Goal: Information Seeking & Learning: Learn about a topic

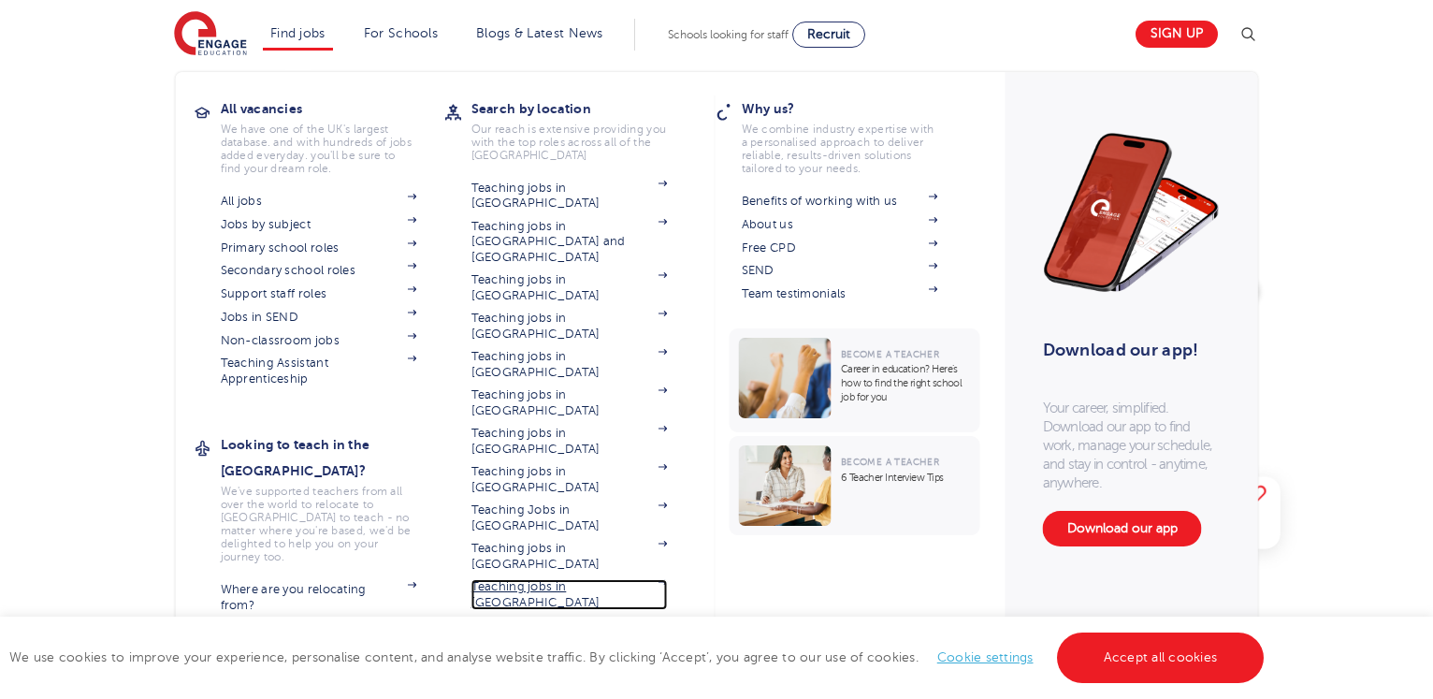
click at [565, 579] on link "Teaching jobs in [GEOGRAPHIC_DATA]" at bounding box center [570, 594] width 196 height 31
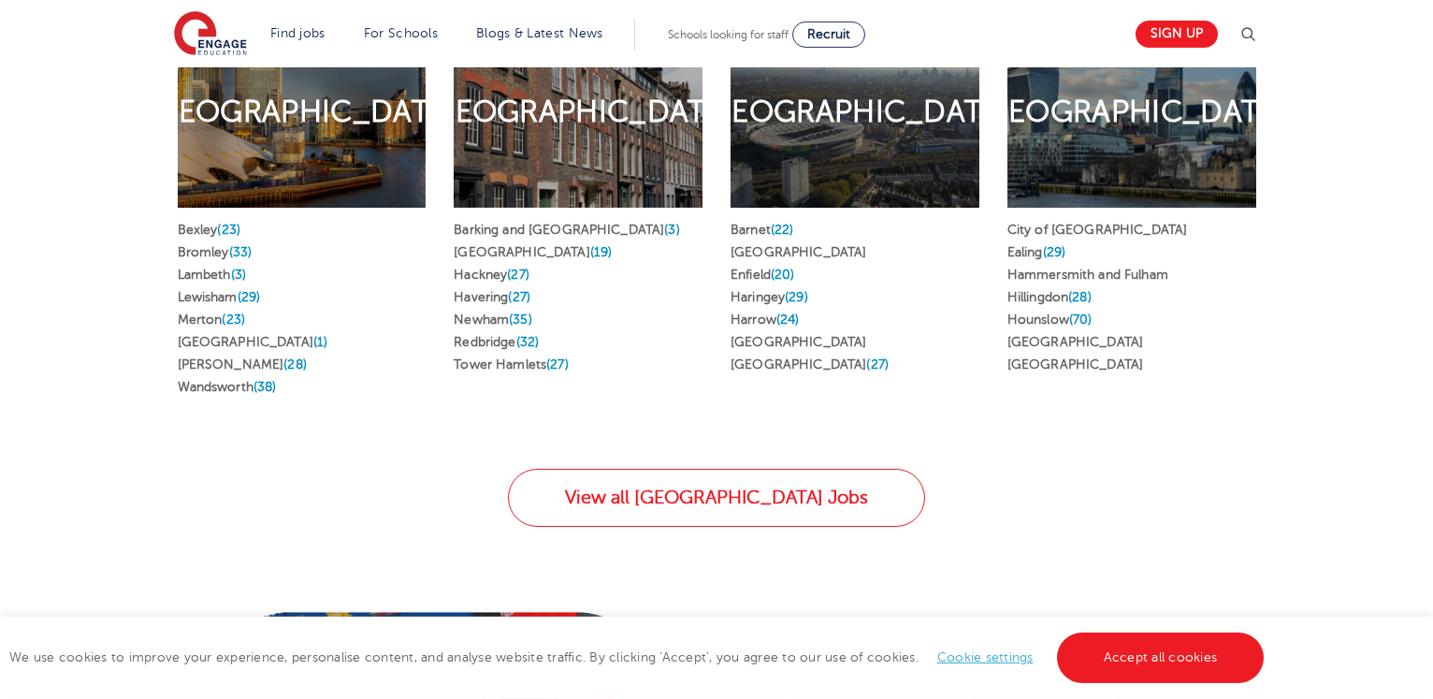
scroll to position [1144, 0]
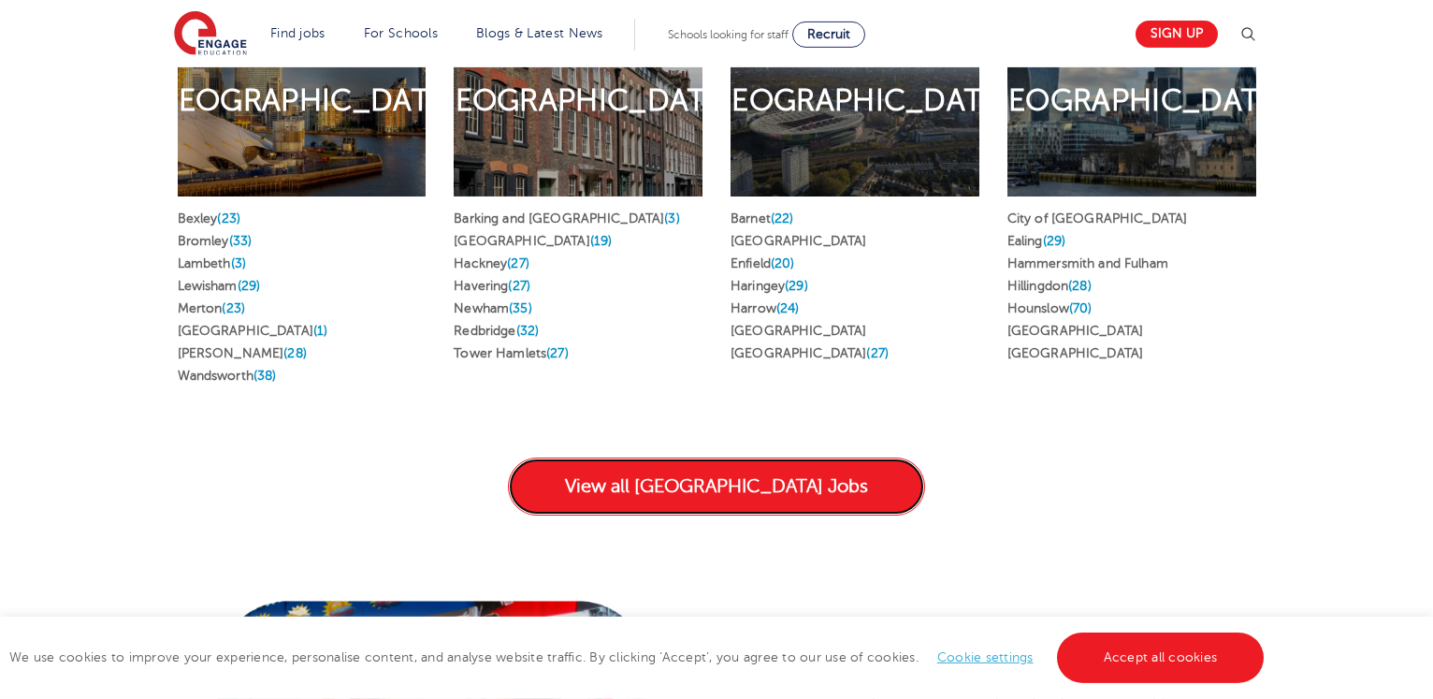
click at [811, 457] on link "View all London Jobs" at bounding box center [716, 486] width 417 height 58
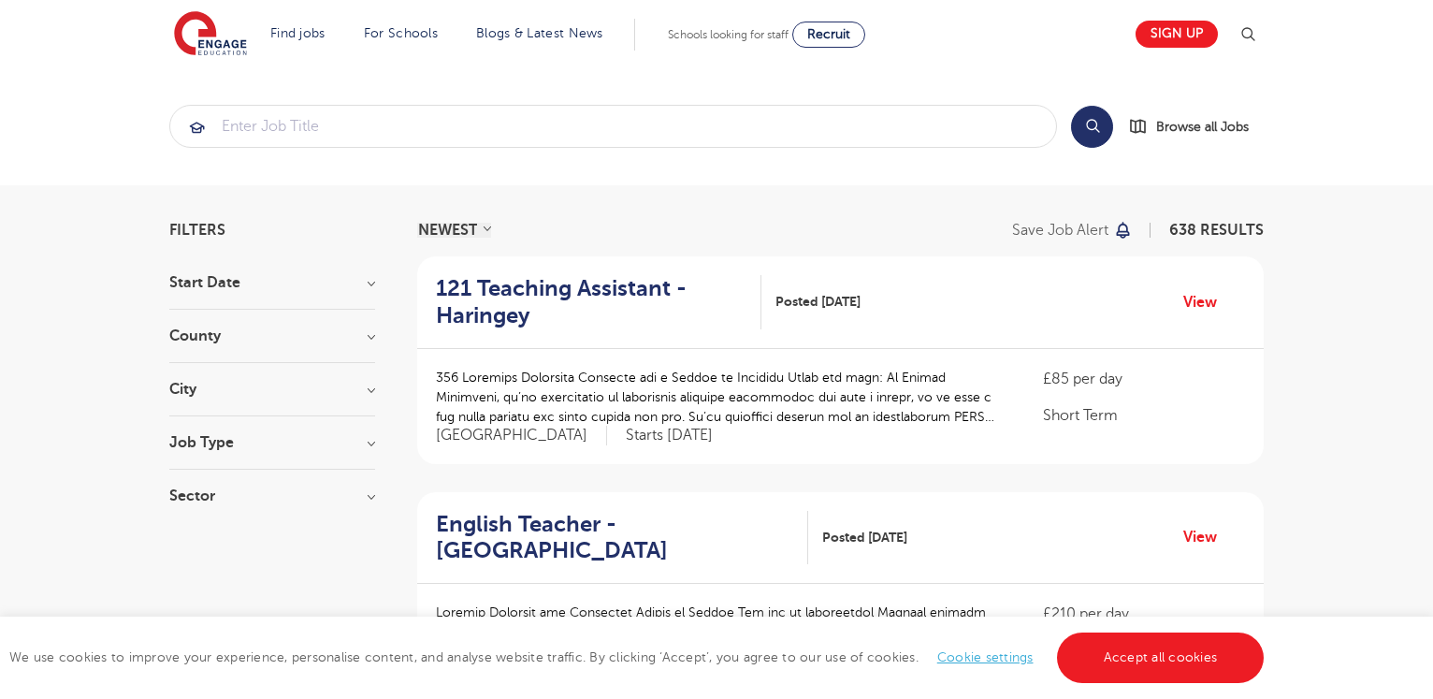
click at [359, 440] on h3 "Job Type" at bounding box center [272, 442] width 206 height 15
click at [370, 132] on input "search" at bounding box center [613, 126] width 886 height 41
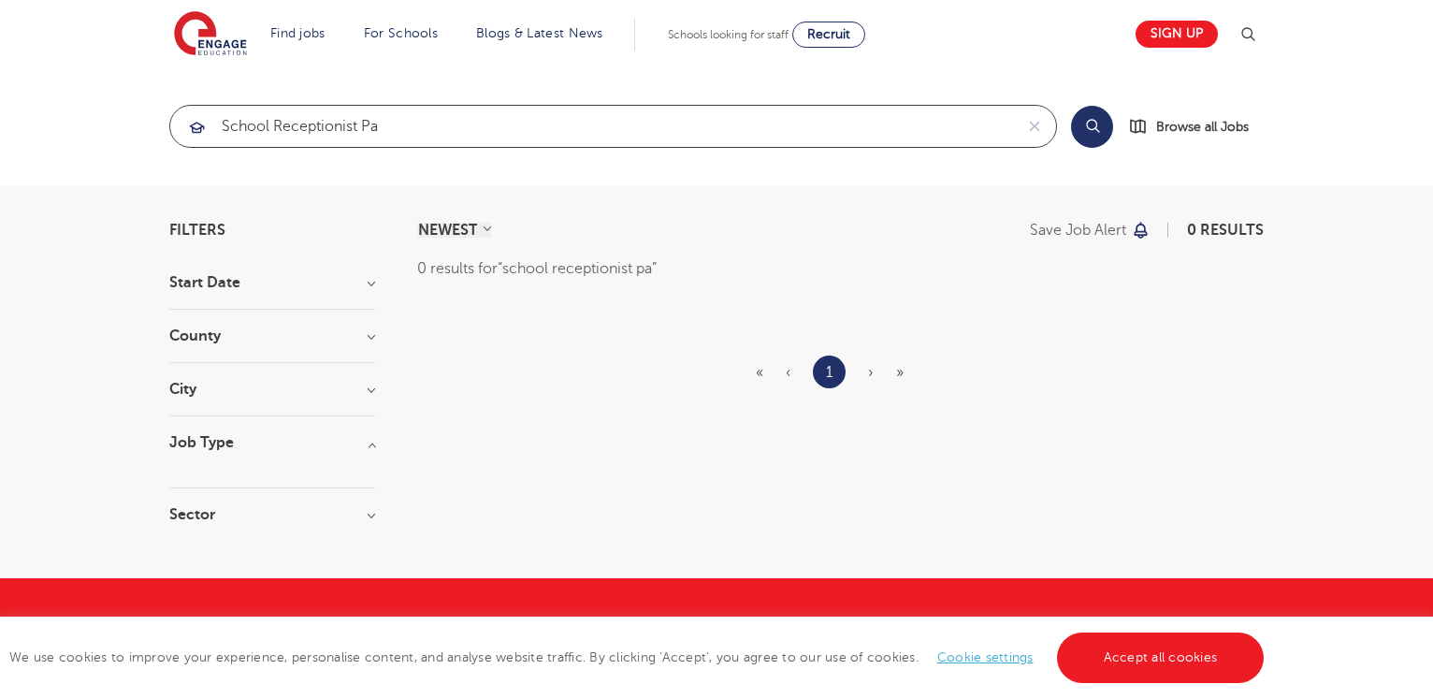
click button "Submit" at bounding box center [0, 0] width 0 height 0
drag, startPoint x: 360, startPoint y: 127, endPoint x: 535, endPoint y: 127, distance: 174.9
click at [535, 127] on input "school receptionist pa" at bounding box center [591, 126] width 843 height 41
click button "Submit" at bounding box center [0, 0] width 0 height 0
drag, startPoint x: 420, startPoint y: 121, endPoint x: -48, endPoint y: 114, distance: 467.8
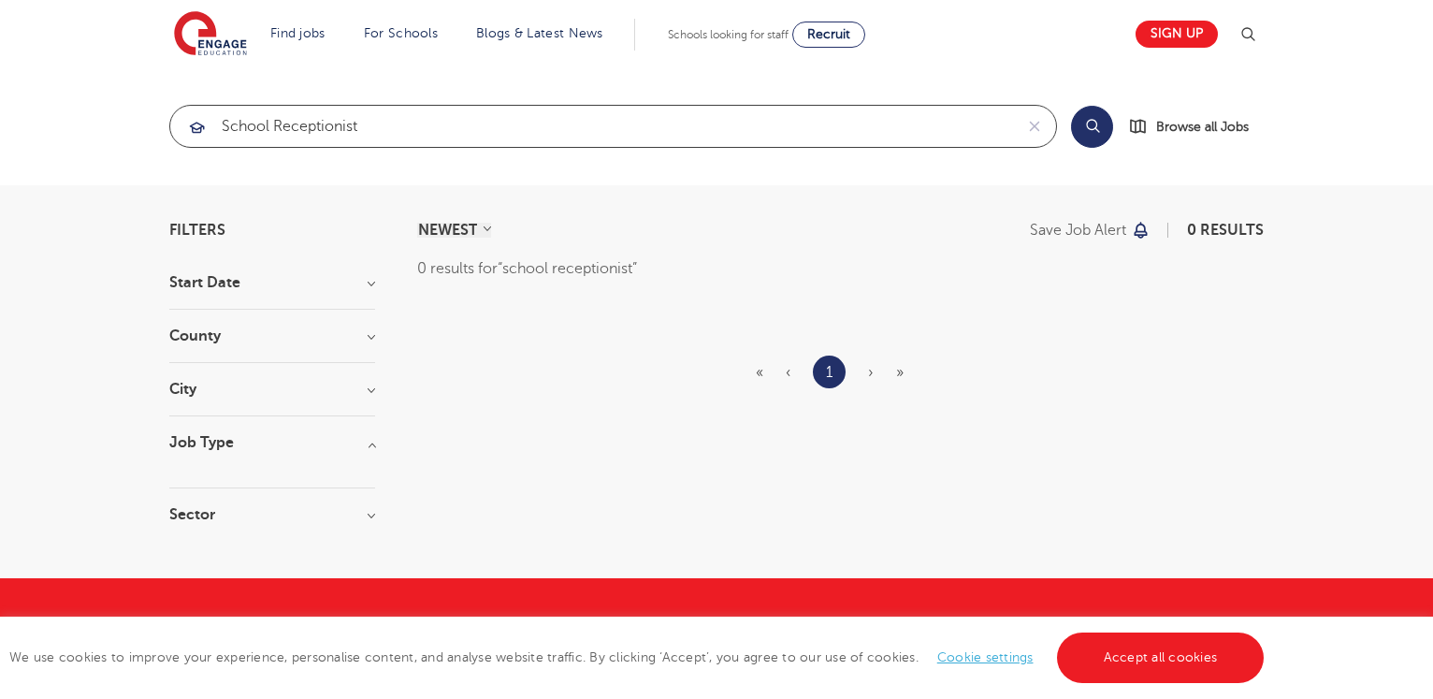
click at [170, 114] on input "school receptionist" at bounding box center [591, 126] width 843 height 41
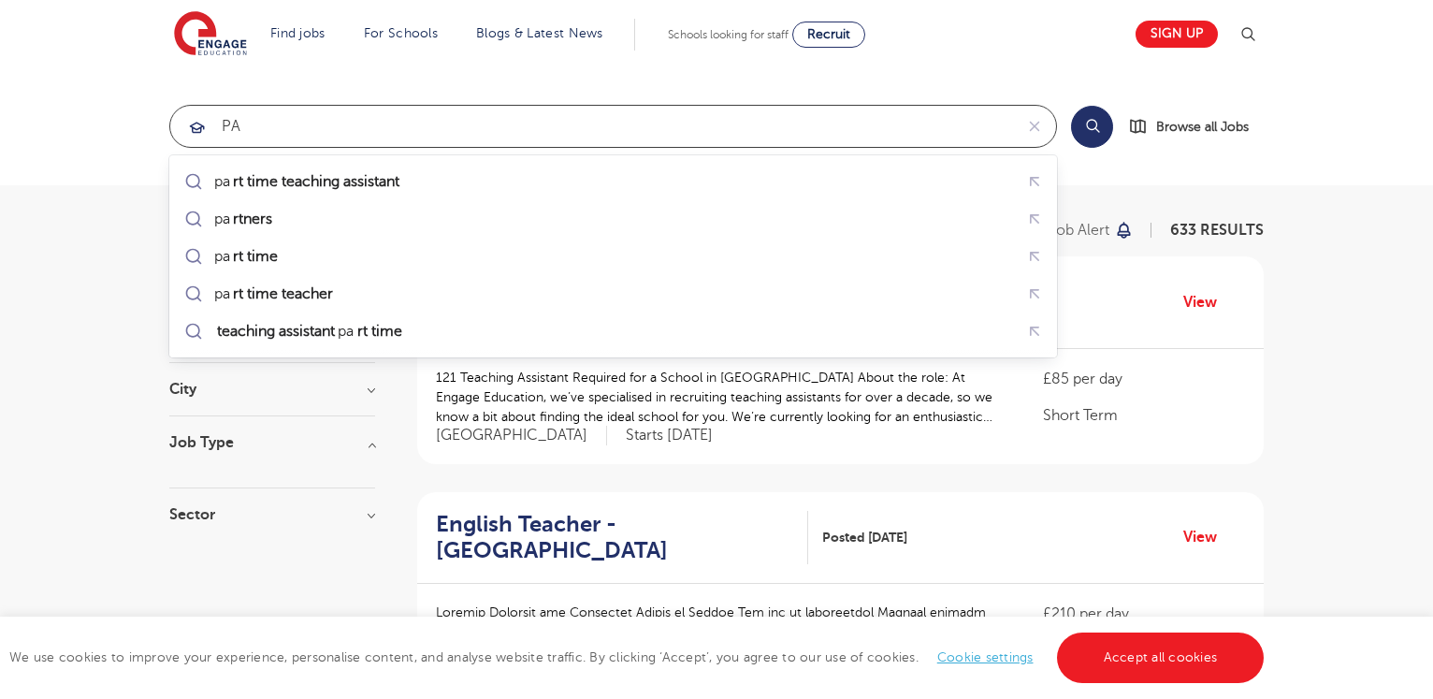
click button "Submit" at bounding box center [0, 0] width 0 height 0
drag, startPoint x: 231, startPoint y: 128, endPoint x: 268, endPoint y: 128, distance: 36.5
click at [268, 128] on input "PA" at bounding box center [591, 126] width 843 height 41
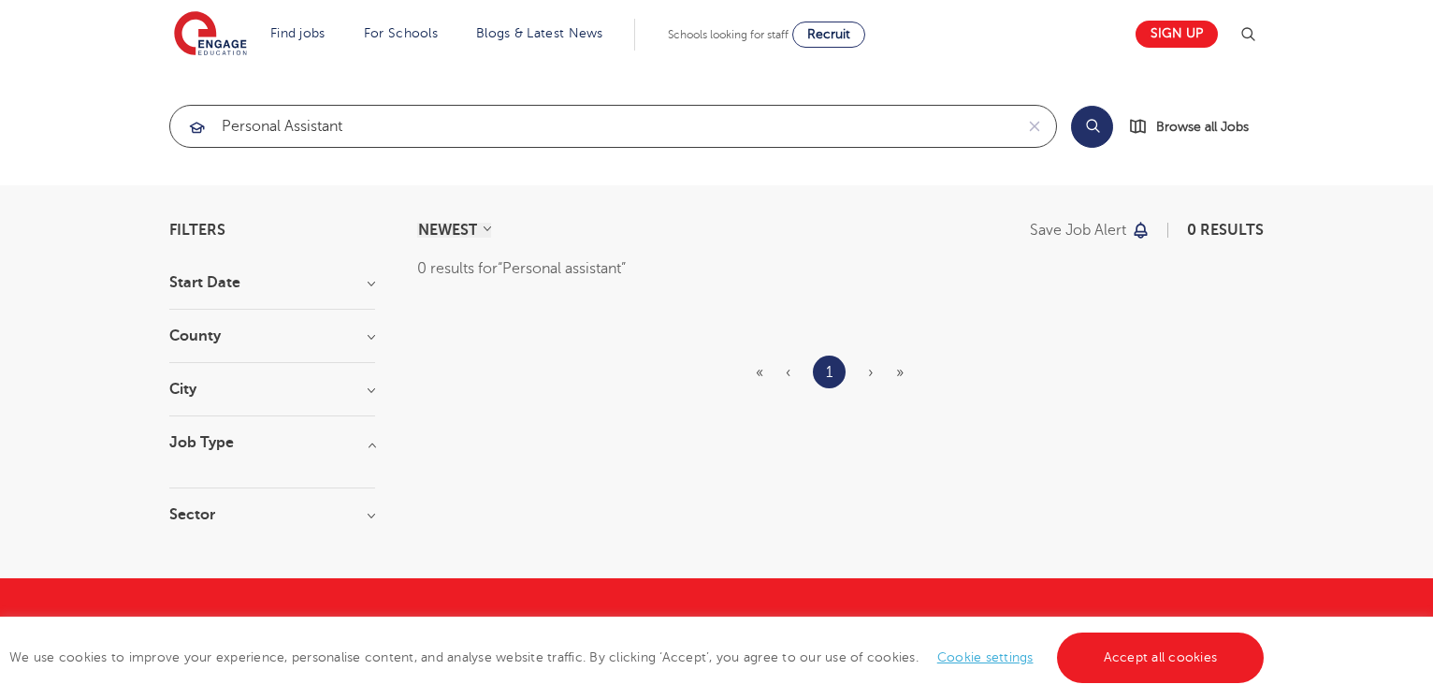
type input "Personal assistant"
click button "Submit" at bounding box center [0, 0] width 0 height 0
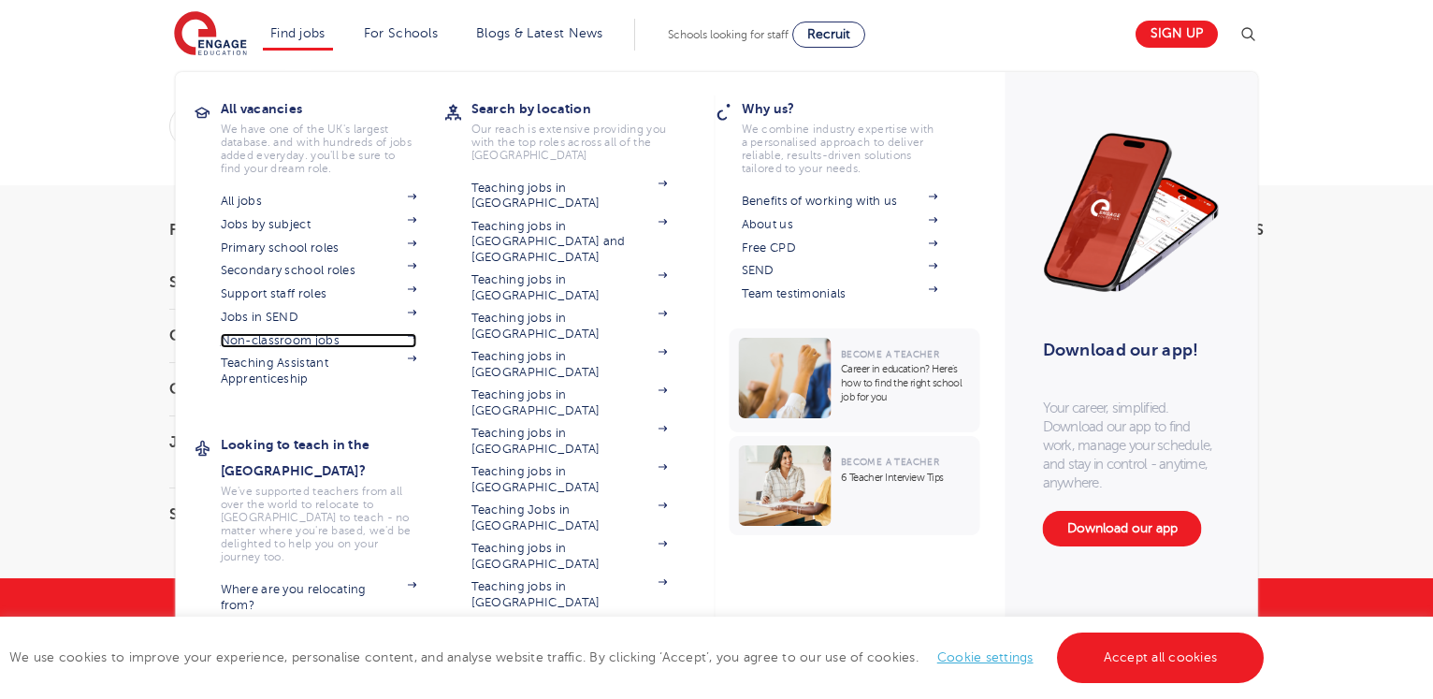
click at [329, 337] on link "Non-classroom jobs" at bounding box center [319, 340] width 196 height 15
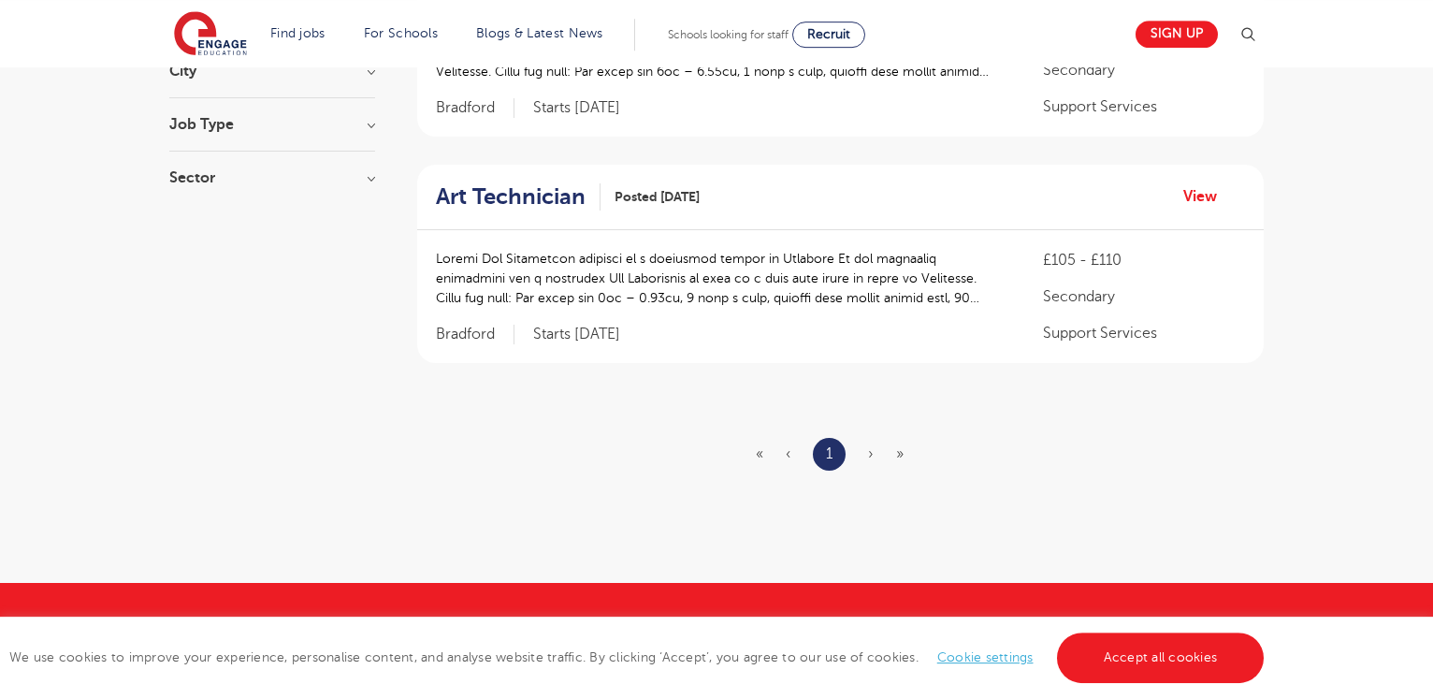
scroll to position [342, 0]
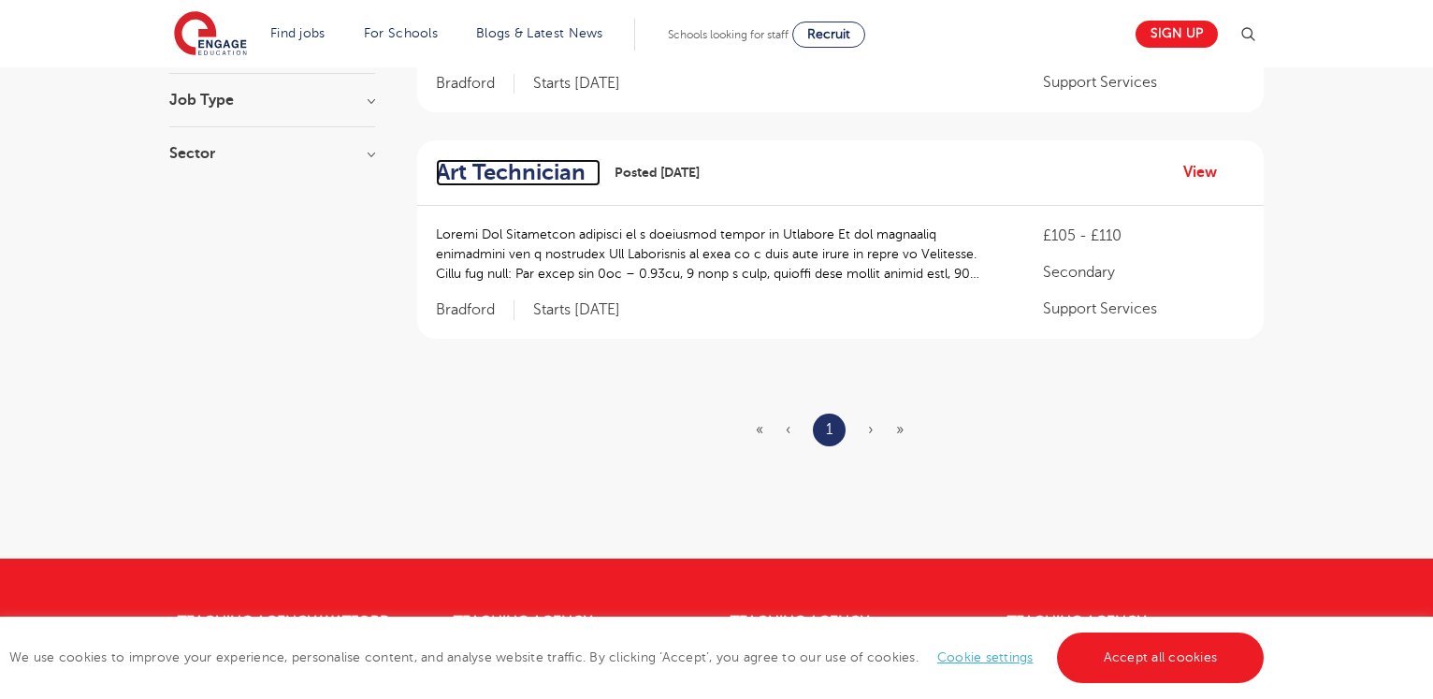
click at [544, 176] on h2 "Art Technician" at bounding box center [511, 172] width 150 height 27
